Goal: Task Accomplishment & Management: Complete application form

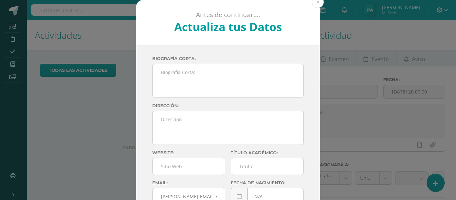
click at [315, 3] on button at bounding box center [318, 2] width 12 height 12
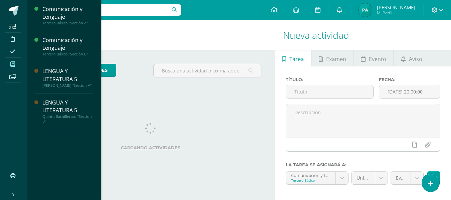
click at [9, 65] on span at bounding box center [12, 63] width 15 height 9
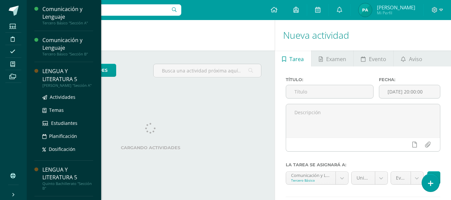
click at [49, 76] on div "LENGUA Y LITERATURA 5" at bounding box center [67, 74] width 51 height 15
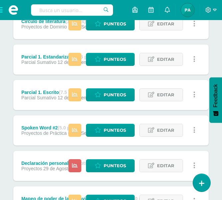
scroll to position [301, 0]
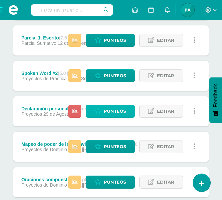
click at [102, 112] on link "Punteos" at bounding box center [110, 111] width 49 height 13
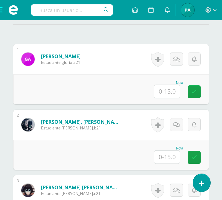
scroll to position [209, 0]
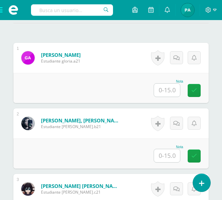
click at [176, 95] on input "text" at bounding box center [167, 89] width 26 height 13
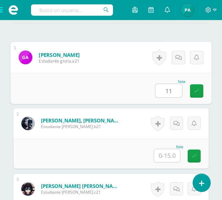
type input "11"
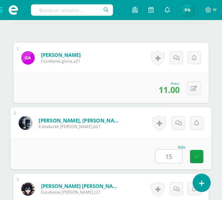
type input "15"
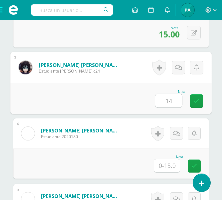
type input "14"
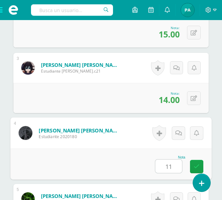
type input "11"
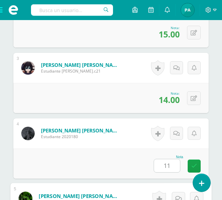
scroll to position [461, 0]
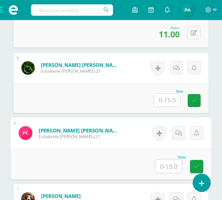
click at [164, 169] on input "text" at bounding box center [169, 165] width 27 height 13
type input "12"
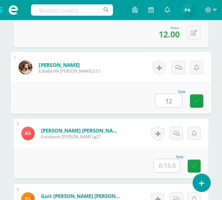
type input "12"
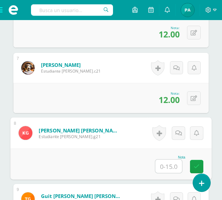
click at [167, 166] on input "text" at bounding box center [169, 165] width 27 height 13
type input "10"
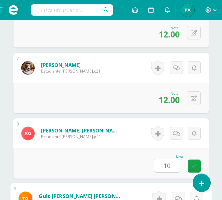
scroll to position [723, 0]
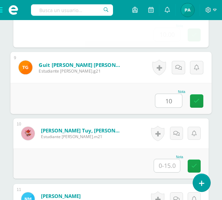
type input "10"
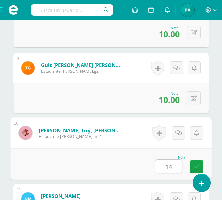
type input "14"
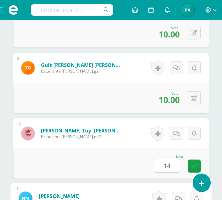
scroll to position [854, 0]
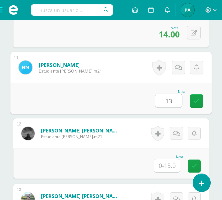
type input "13"
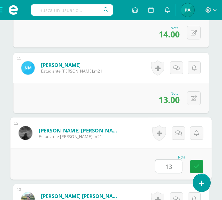
type input "13"
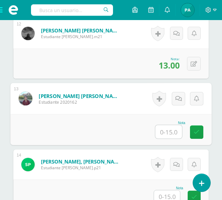
scroll to position [918, 0]
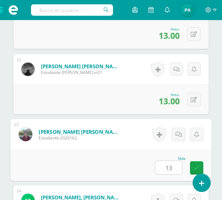
type input "13"
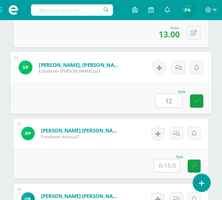
type input "12"
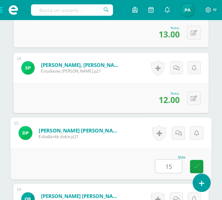
type input "15"
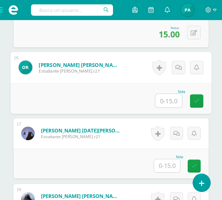
click at [170, 100] on input "text" at bounding box center [169, 100] width 27 height 13
type input "15"
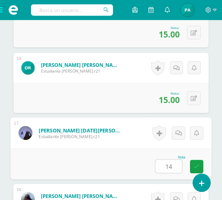
type input "14"
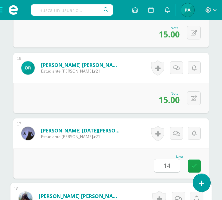
scroll to position [1312, 0]
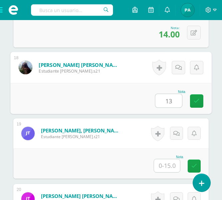
type input "13"
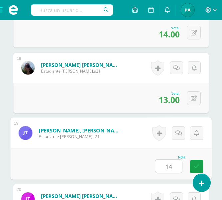
type input "14"
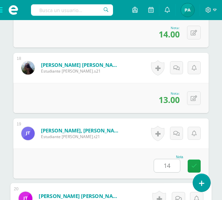
scroll to position [1443, 0]
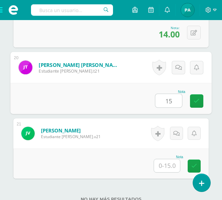
type input "15"
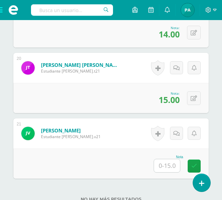
click at [174, 163] on input "text" at bounding box center [167, 165] width 26 height 13
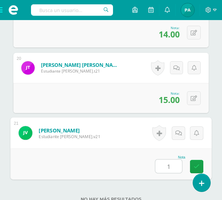
type input "14"
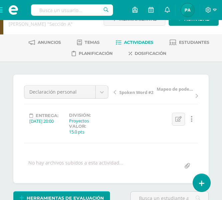
scroll to position [0, 0]
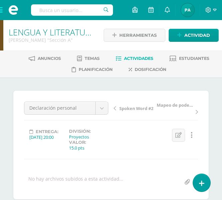
click at [138, 57] on span "Actividades" at bounding box center [138, 58] width 29 height 5
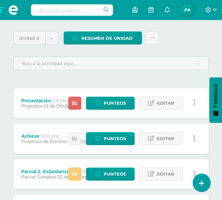
scroll to position [67, 0]
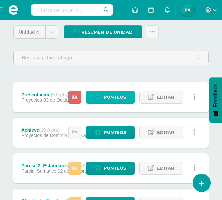
click at [119, 98] on span "Punteos" at bounding box center [115, 97] width 22 height 12
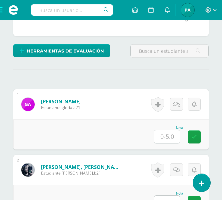
scroll to position [190, 0]
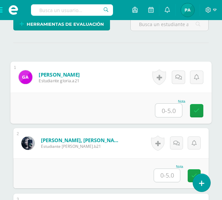
click at [165, 112] on input "text" at bounding box center [169, 110] width 27 height 13
type input "0"
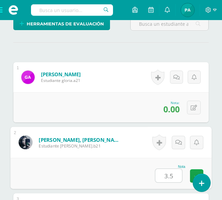
type input "3.5"
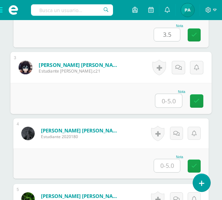
scroll to position [331, 0]
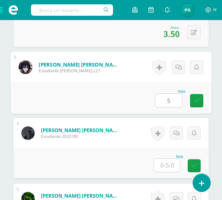
type input "5"
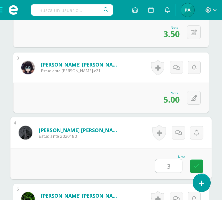
type input "3"
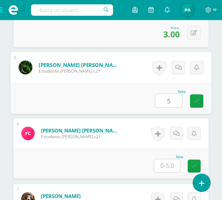
type input "5"
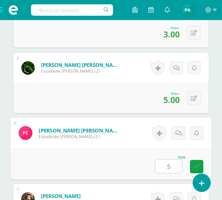
type input "5"
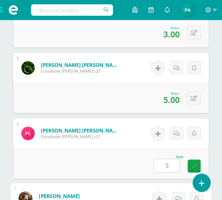
scroll to position [592, 0]
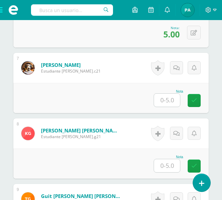
click at [170, 103] on input "text" at bounding box center [167, 100] width 26 height 13
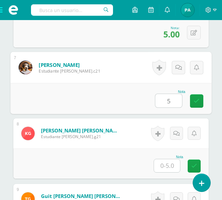
type input "5"
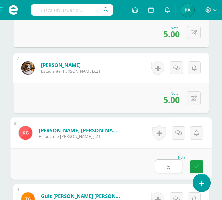
type input "5"
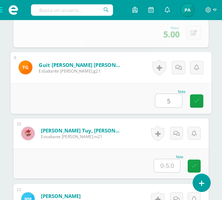
type input "5"
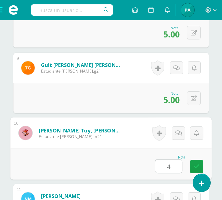
type input "4"
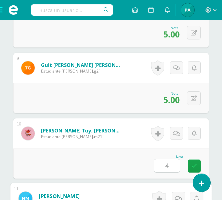
scroll to position [854, 0]
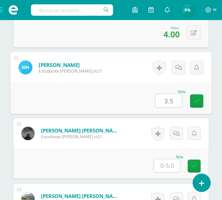
type input "3.5"
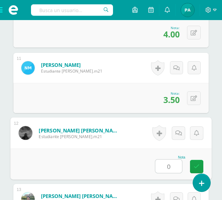
type input "0"
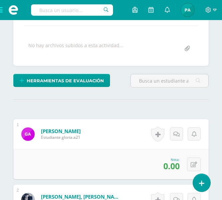
scroll to position [183, 0]
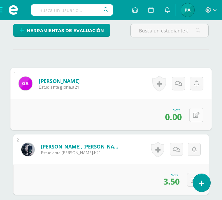
click at [195, 115] on icon at bounding box center [196, 115] width 7 height 6
type input "4"
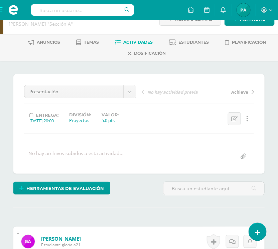
scroll to position [183, 0]
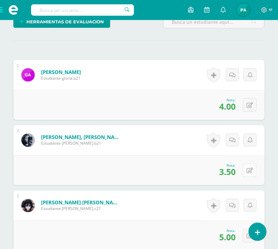
click at [251, 175] on button at bounding box center [250, 171] width 14 height 14
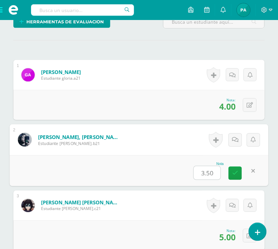
type input "5"
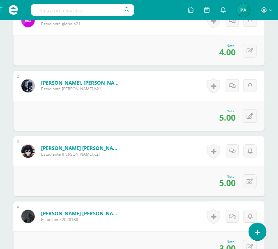
scroll to position [308, 0]
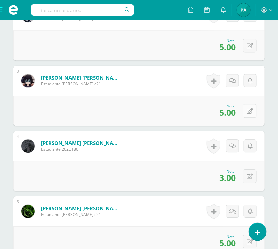
click at [246, 110] on button at bounding box center [250, 111] width 14 height 14
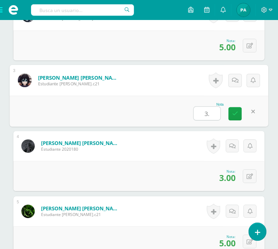
type input "3.5"
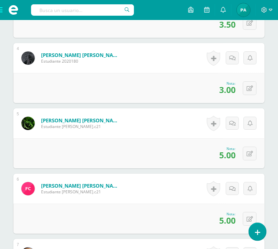
scroll to position [392, 0]
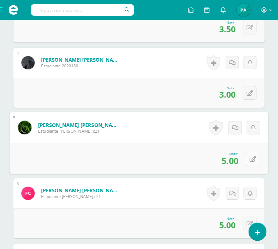
click at [249, 152] on button at bounding box center [253, 159] width 14 height 14
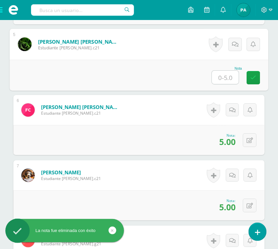
scroll to position [517, 0]
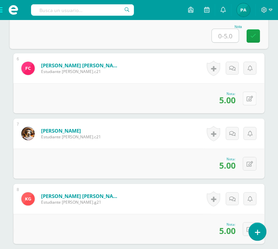
click at [250, 103] on button at bounding box center [250, 99] width 14 height 14
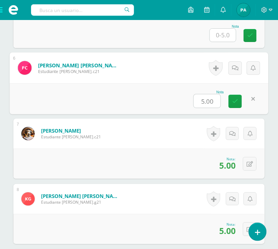
type input "4"
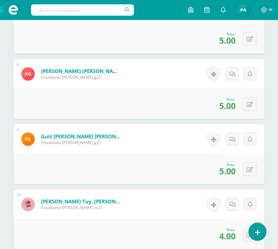
scroll to position [684, 0]
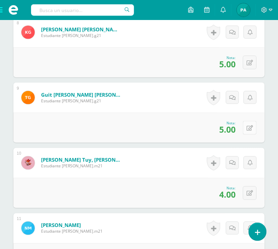
click at [246, 130] on button at bounding box center [250, 128] width 14 height 14
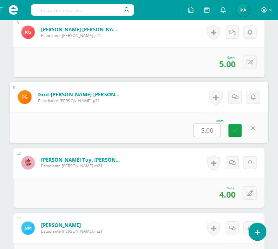
type input "3"
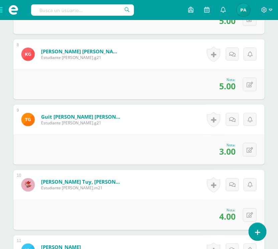
scroll to position [642, 0]
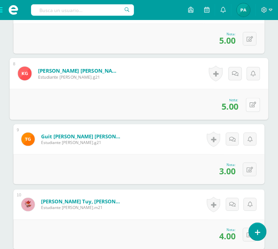
click at [246, 104] on button at bounding box center [253, 105] width 14 height 14
type input "3.5"
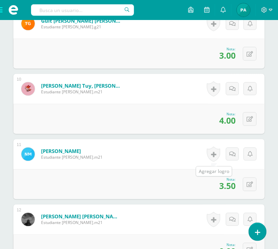
scroll to position [767, 0]
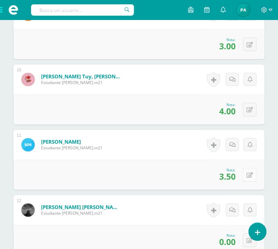
click at [247, 174] on button at bounding box center [250, 176] width 14 height 14
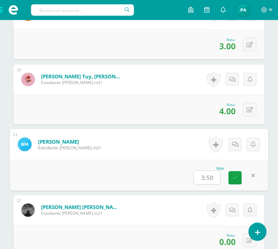
type input "0"
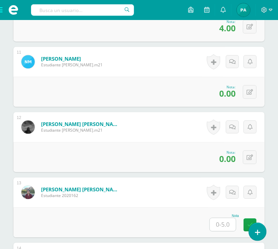
scroll to position [893, 0]
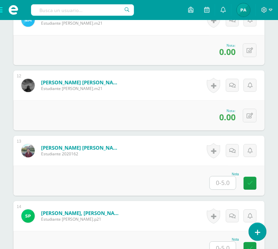
click at [229, 185] on input "text" at bounding box center [223, 183] width 26 height 13
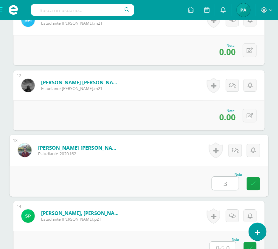
type input "3"
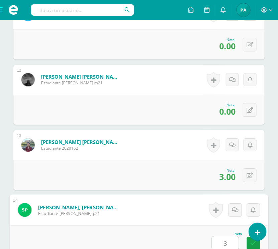
type input "3"
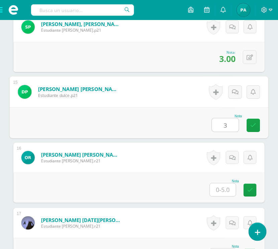
type input "3"
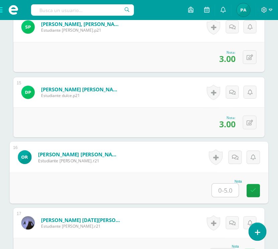
click at [213, 192] on input "text" at bounding box center [225, 190] width 27 height 13
type input "4"
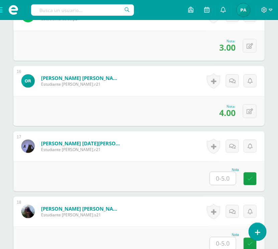
scroll to position [1178, 0]
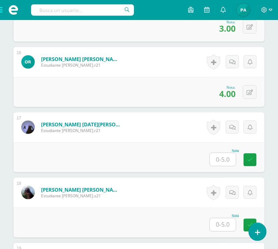
click at [224, 165] on input "text" at bounding box center [223, 159] width 26 height 13
click at [246, 160] on button at bounding box center [250, 158] width 14 height 14
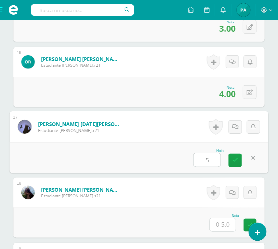
type input "5"
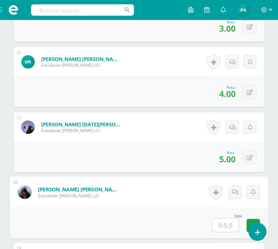
click at [226, 223] on input "text" at bounding box center [225, 225] width 27 height 13
type input "4"
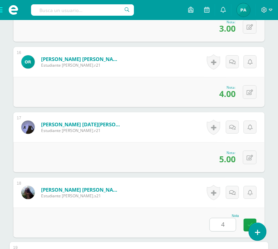
scroll to position [1344, 0]
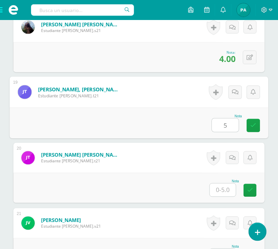
type input "5"
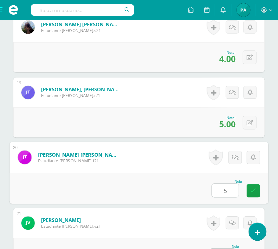
type input "5"
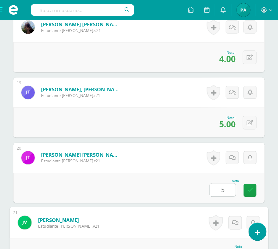
scroll to position [1356, 0]
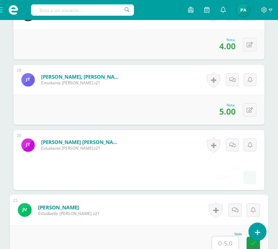
type input "5"
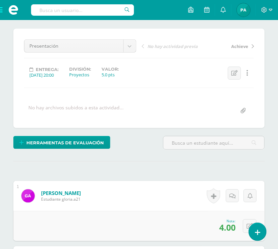
scroll to position [0, 0]
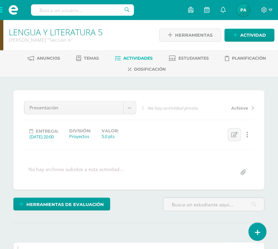
click at [138, 59] on span "Actividades" at bounding box center [138, 58] width 29 height 5
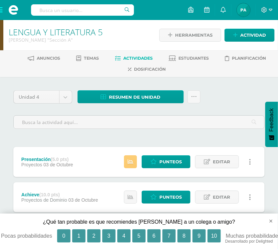
scroll to position [83, 0]
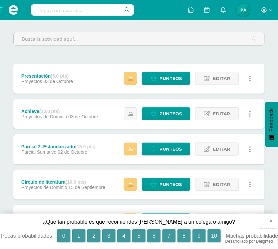
click at [269, 220] on button "×" at bounding box center [268, 221] width 20 height 15
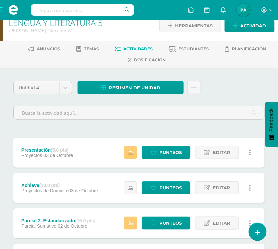
scroll to position [0, 0]
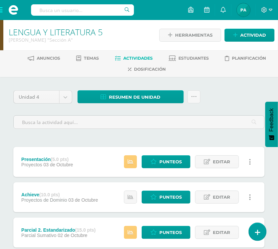
click at [2, 10] on span at bounding box center [13, 10] width 27 height 20
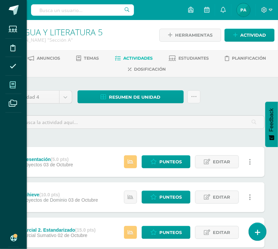
click at [7, 86] on span at bounding box center [12, 84] width 15 height 15
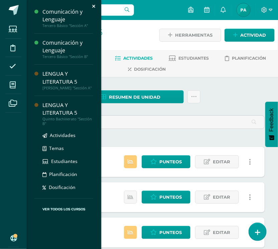
click at [47, 109] on div "LENGUA Y LITERATURA 5" at bounding box center [67, 109] width 51 height 15
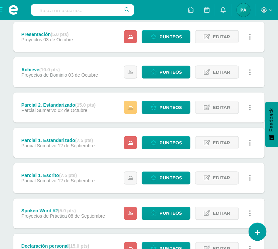
scroll to position [42, 0]
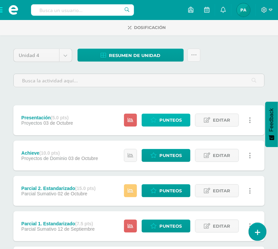
click at [169, 115] on span "Punteos" at bounding box center [170, 120] width 22 height 12
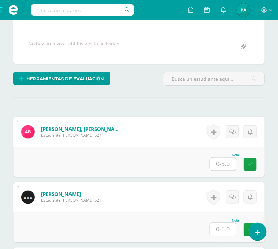
scroll to position [126, 0]
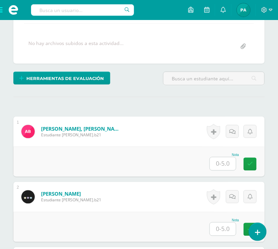
click at [225, 162] on input "text" at bounding box center [223, 164] width 26 height 13
click at [216, 164] on input "text" at bounding box center [223, 164] width 26 height 13
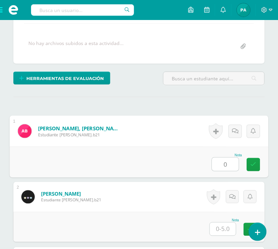
type input "0"
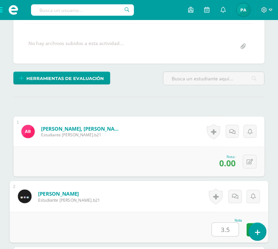
type input "3.5"
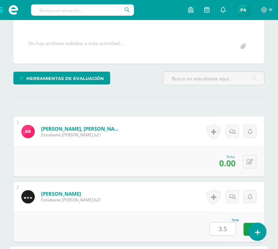
scroll to position [296, 0]
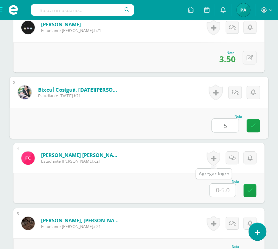
type input "5"
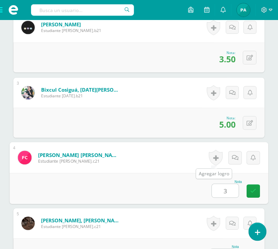
type input "3"
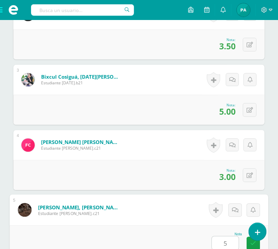
type input "5"
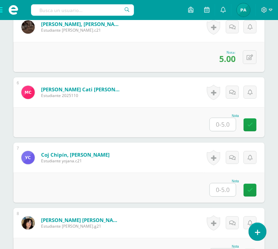
click at [226, 117] on div "Nota" at bounding box center [223, 116] width 29 height 4
click at [225, 122] on input "text" at bounding box center [223, 124] width 26 height 13
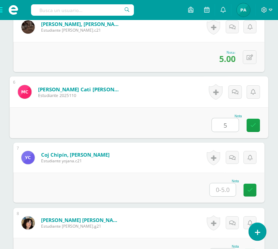
type input "5"
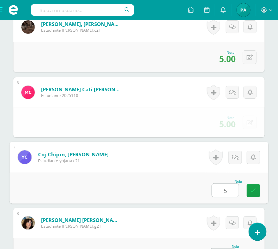
type input "5"
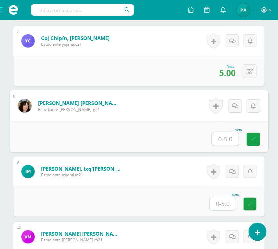
scroll to position [631, 0]
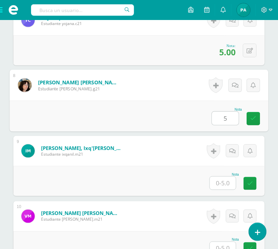
type input "5"
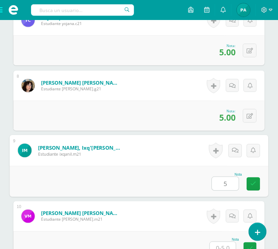
type input "5"
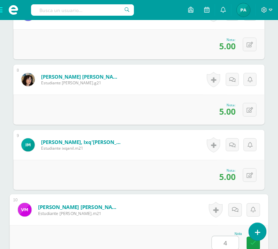
type input "4"
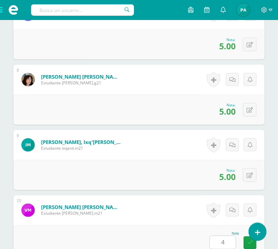
scroll to position [820, 0]
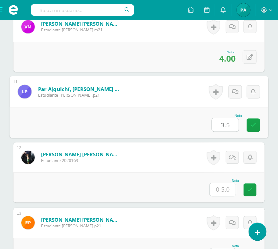
type input "3.5"
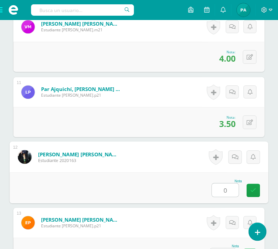
type input "0"
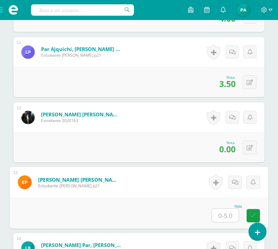
scroll to position [916, 0]
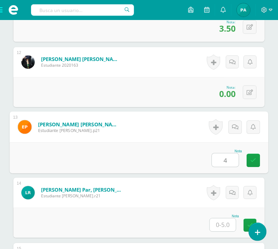
type input "4"
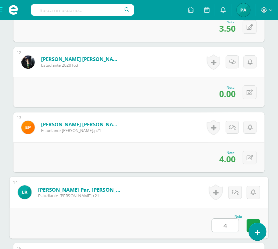
type input "4"
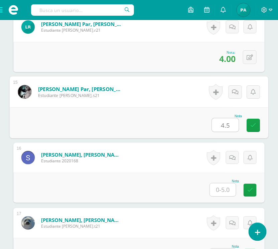
type input "4.5"
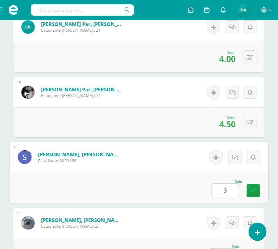
type input "3"
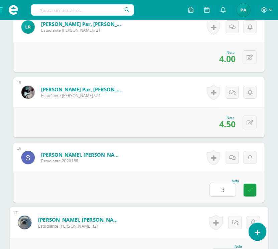
scroll to position [1094, 0]
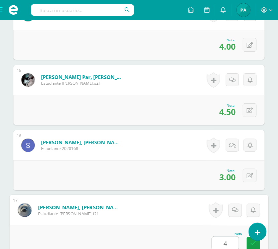
type input "4"
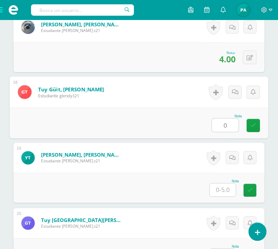
type input "0"
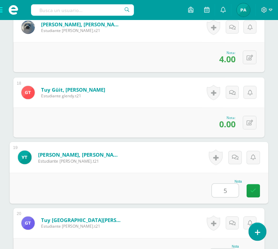
type input "5"
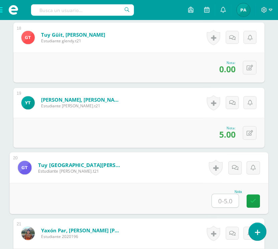
scroll to position [1374, 0]
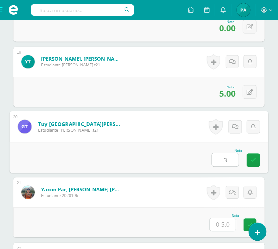
type input "3"
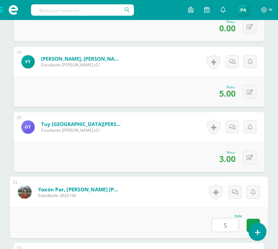
type input "5"
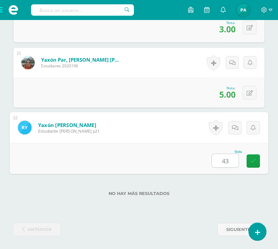
type input "4"
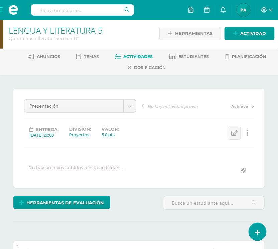
scroll to position [0, 0]
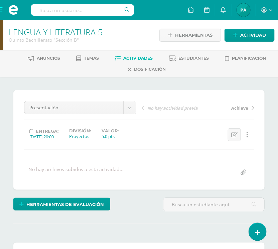
click at [138, 59] on span "Actividades" at bounding box center [138, 58] width 29 height 5
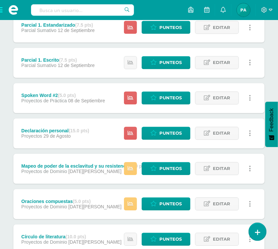
scroll to position [250, 0]
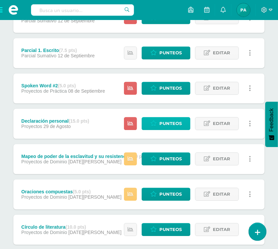
click at [164, 118] on span "Punteos" at bounding box center [170, 124] width 22 height 12
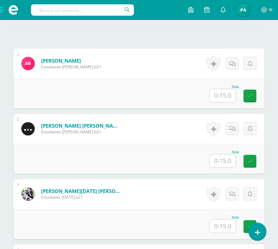
scroll to position [126, 0]
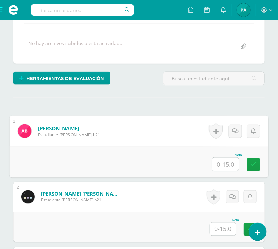
click at [227, 160] on input "text" at bounding box center [225, 164] width 27 height 13
type input "11"
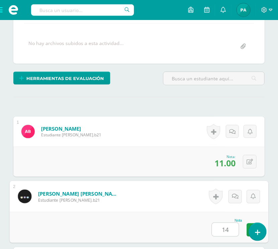
type input "14"
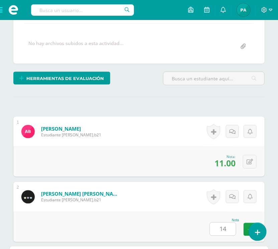
scroll to position [296, 0]
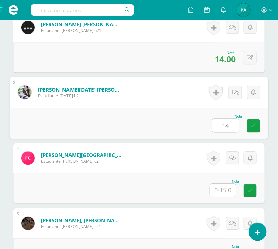
type input "14"
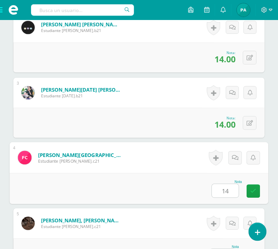
type input "14"
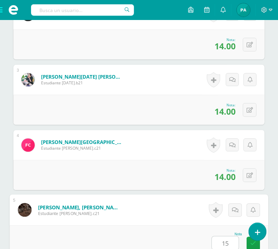
type input "15"
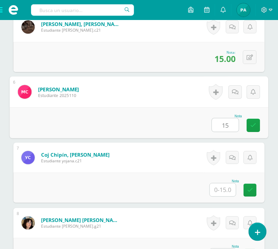
type input "15"
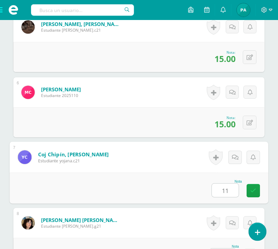
type input "11"
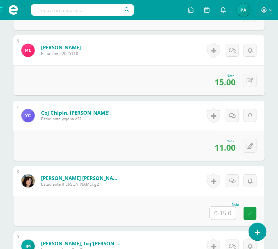
scroll to position [589, 0]
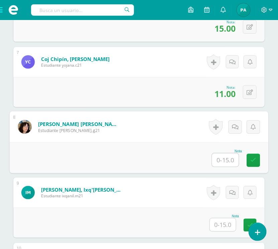
click at [226, 163] on input "text" at bounding box center [225, 160] width 27 height 13
type input "9"
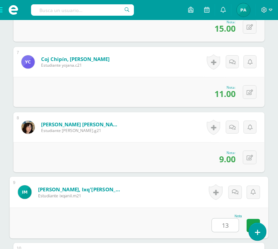
type input "13"
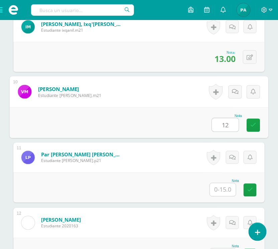
type input "12"
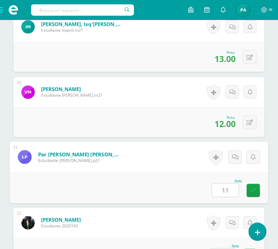
type input "11"
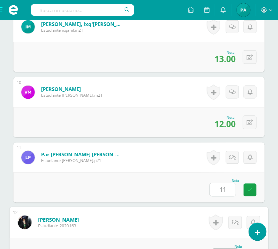
scroll to position [767, 0]
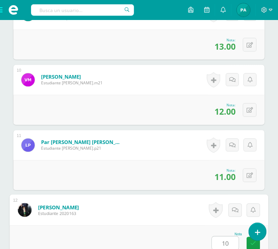
type input "10"
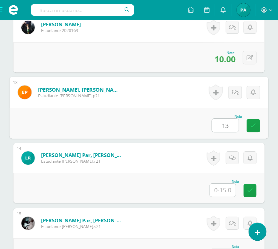
type input "13"
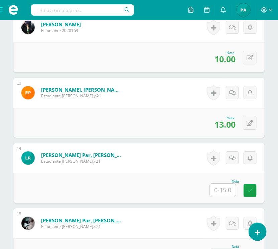
click at [228, 192] on input "text" at bounding box center [223, 190] width 26 height 13
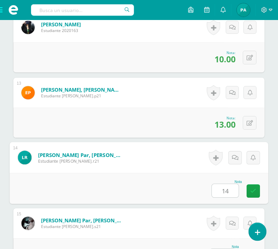
type input "14"
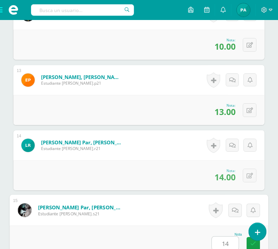
type input "14"
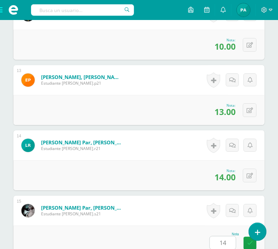
scroll to position [1148, 0]
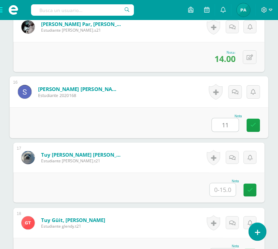
type input "11"
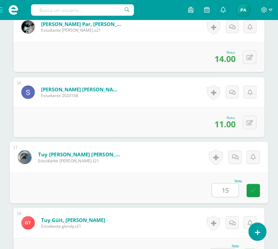
type input "15"
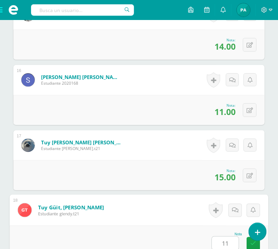
type input "11"
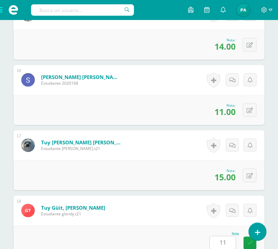
scroll to position [1344, 0]
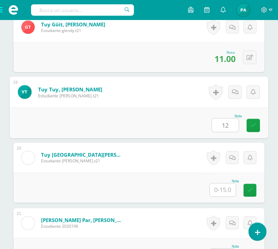
type input "12"
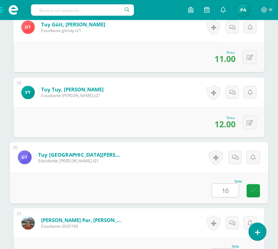
type input "10"
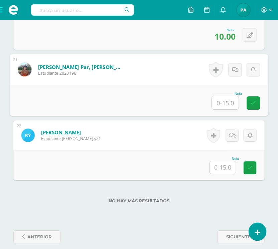
scroll to position [1505, 0]
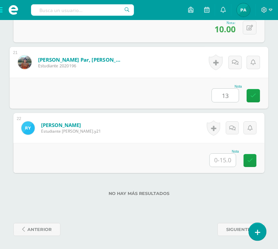
type input "13"
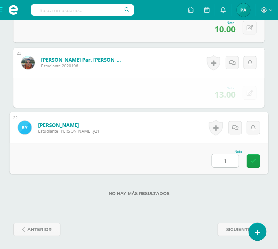
type input "13"
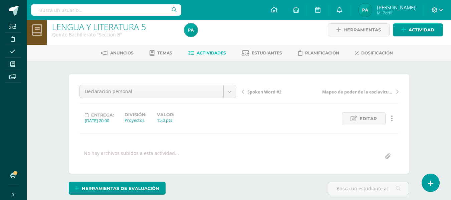
scroll to position [0, 0]
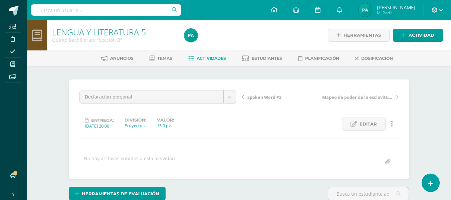
click at [214, 57] on span "Actividades" at bounding box center [211, 58] width 29 height 5
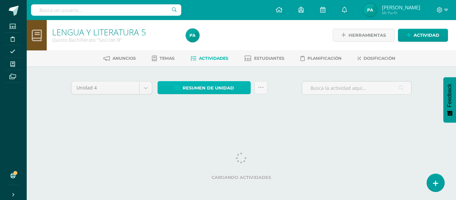
click at [243, 88] on link "Resumen de unidad" at bounding box center [204, 87] width 93 height 13
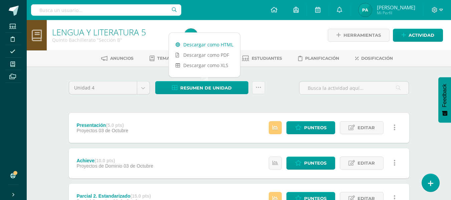
click at [215, 42] on link "Descargar como HTML" at bounding box center [204, 44] width 71 height 10
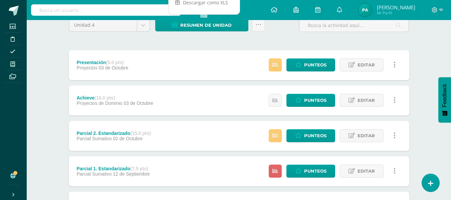
scroll to position [67, 0]
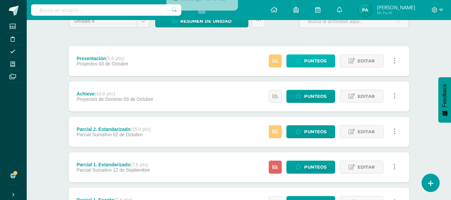
click at [314, 62] on span "Punteos" at bounding box center [315, 61] width 22 height 12
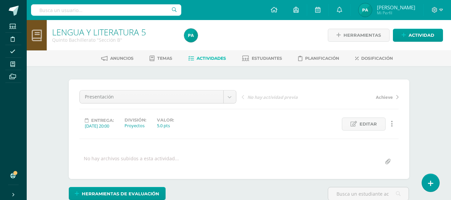
click at [218, 56] on span "Actividades" at bounding box center [211, 58] width 29 height 5
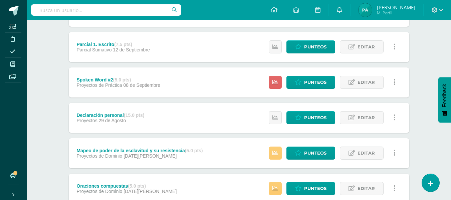
scroll to position [234, 0]
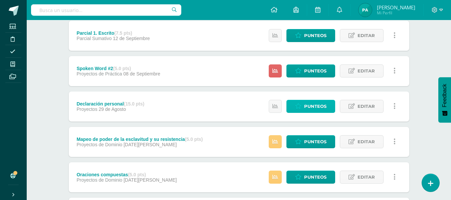
click at [306, 107] on span "Punteos" at bounding box center [315, 106] width 22 height 12
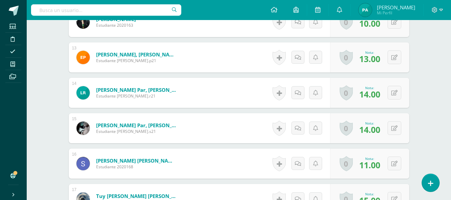
scroll to position [648, 0]
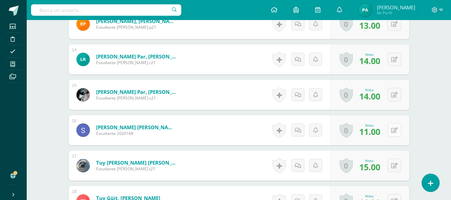
click at [400, 131] on button at bounding box center [395, 130] width 14 height 14
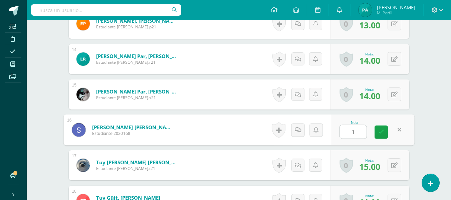
type input "10"
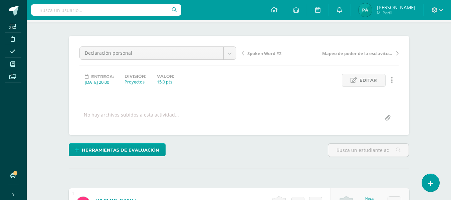
scroll to position [0, 0]
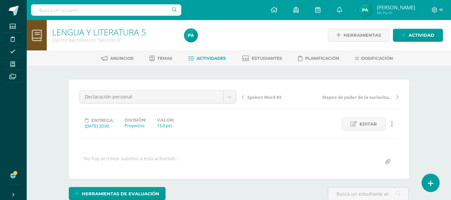
click at [219, 57] on span "Actividades" at bounding box center [211, 58] width 29 height 5
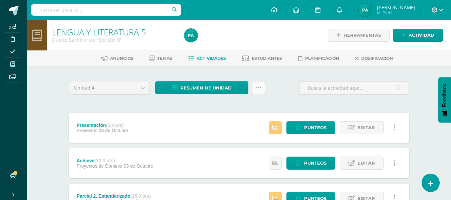
click at [258, 88] on icon at bounding box center [259, 88] width 6 height 6
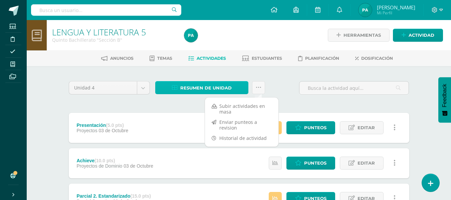
click at [210, 86] on span "Resumen de unidad" at bounding box center [205, 88] width 51 height 12
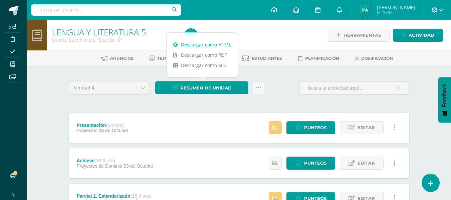
click at [202, 45] on link "Descargar como HTML" at bounding box center [202, 44] width 71 height 10
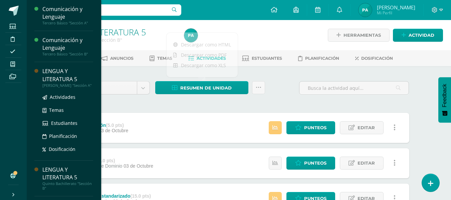
click at [61, 85] on div "[PERSON_NAME] "Sección A"" at bounding box center [67, 85] width 51 height 5
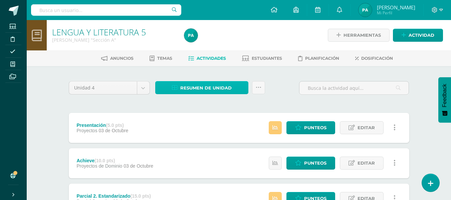
click at [219, 86] on span "Resumen de unidad" at bounding box center [205, 88] width 51 height 12
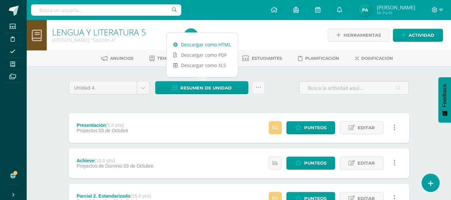
click at [208, 47] on link "Descargar como HTML" at bounding box center [202, 44] width 71 height 10
click at [198, 40] on link "Descargar como HTML" at bounding box center [202, 44] width 71 height 10
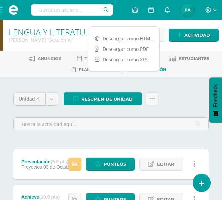
click at [163, 71] on span "Dosificación" at bounding box center [151, 69] width 32 height 5
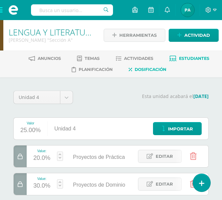
click at [187, 63] on link "Estudiantes" at bounding box center [190, 58] width 40 height 11
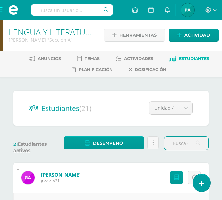
click at [0, 8] on span at bounding box center [13, 10] width 27 height 20
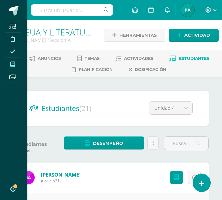
click at [8, 65] on span at bounding box center [12, 63] width 15 height 9
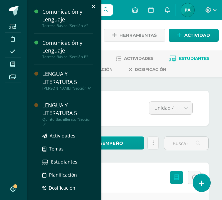
click at [65, 117] on div "LENGUA Y LITERATURA 5" at bounding box center [67, 109] width 51 height 15
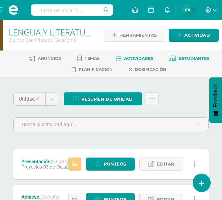
click at [193, 61] on link "Estudiantes" at bounding box center [190, 58] width 40 height 11
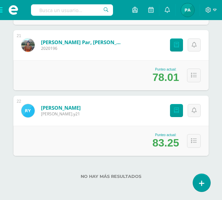
scroll to position [1442, 0]
